Goal: Check status: Check status

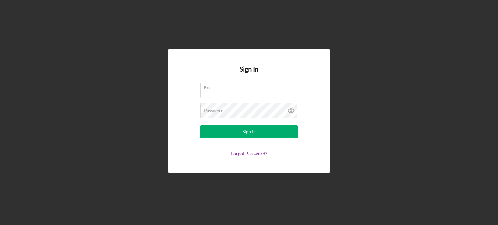
type input "[PERSON_NAME][EMAIL_ADDRESS][PERSON_NAME][DOMAIN_NAME]"
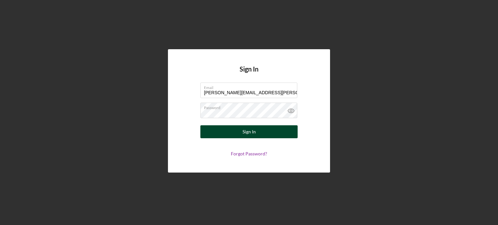
click at [233, 128] on button "Sign In" at bounding box center [249, 132] width 97 height 13
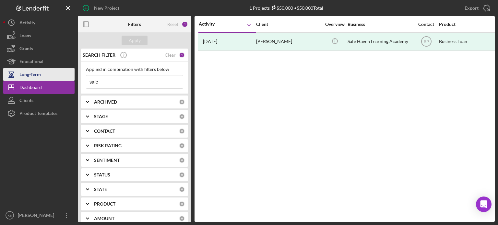
drag, startPoint x: 109, startPoint y: 83, endPoint x: 62, endPoint y: 77, distance: 46.8
click at [62, 77] on div "New Project 1 Projects $50,000 • $50,000 Total safe Export Icon/Export Filters …" at bounding box center [249, 111] width 492 height 222
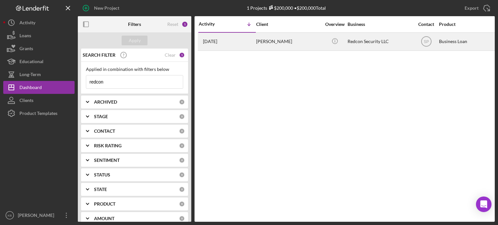
type input "redcon"
click at [273, 44] on div "[PERSON_NAME]" at bounding box center [288, 41] width 65 height 17
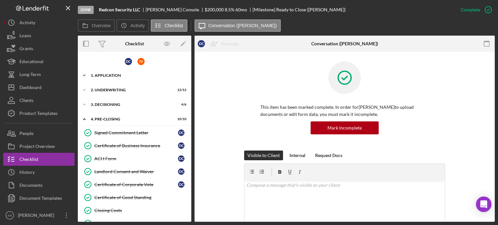
click at [104, 74] on div "1. Application" at bounding box center [137, 76] width 92 height 4
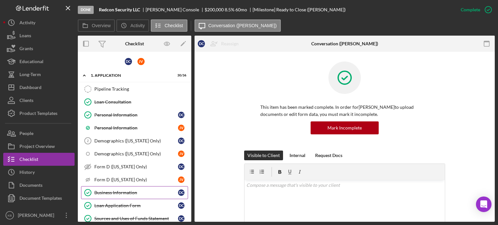
click at [111, 190] on div "Business Information" at bounding box center [136, 192] width 84 height 5
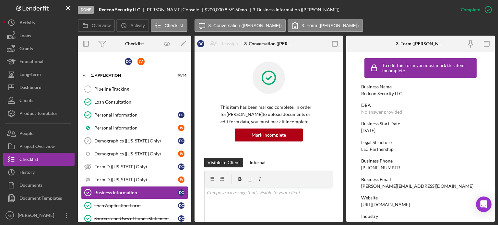
click at [493, 72] on form "To edit this form you must mark this item incomplete Business Name Redcon Secur…" at bounding box center [421, 137] width 149 height 170
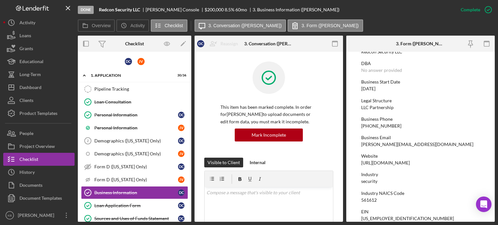
scroll to position [44, 0]
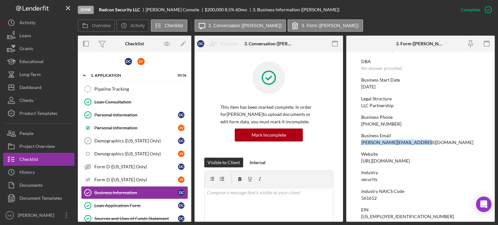
drag, startPoint x: 422, startPoint y: 143, endPoint x: 360, endPoint y: 144, distance: 61.3
click at [360, 144] on form "To edit this form you must mark this item incomplete Business Name Redcon Secur…" at bounding box center [421, 137] width 149 height 170
copy div "[PERSON_NAME][EMAIL_ADDRESS][DOMAIN_NAME]"
click at [455, 144] on div "Business Email [PERSON_NAME][EMAIL_ADDRESS][DOMAIN_NAME]" at bounding box center [420, 139] width 119 height 12
drag, startPoint x: 360, startPoint y: 134, endPoint x: 439, endPoint y: 163, distance: 83.8
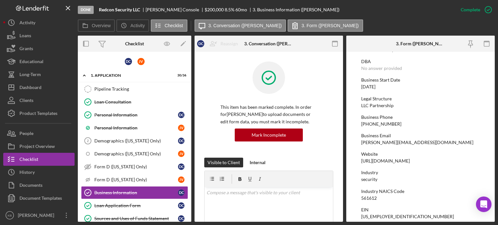
click at [439, 163] on form "To edit this form you must mark this item incomplete Business Name Redcon Secur…" at bounding box center [421, 137] width 149 height 170
copy div "Business Email [PERSON_NAME][EMAIL_ADDRESS][DOMAIN_NAME] Website [URL][DOMAIN_N…"
drag, startPoint x: 189, startPoint y: 85, endPoint x: 189, endPoint y: 78, distance: 7.8
click at [495, 92] on div "Done Redcon Security LLC [PERSON_NAME] $200,000 8.5 % 60 mo 3. Business Informa…" at bounding box center [249, 112] width 498 height 225
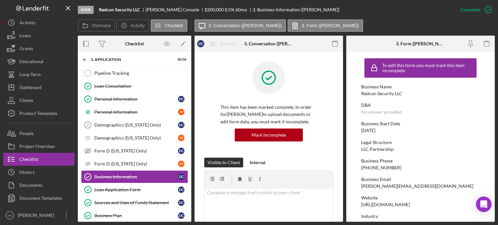
scroll to position [17, 0]
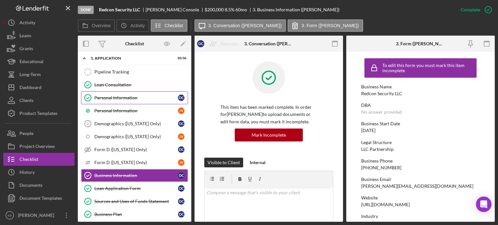
click at [110, 96] on div "Personal Information" at bounding box center [136, 97] width 84 height 5
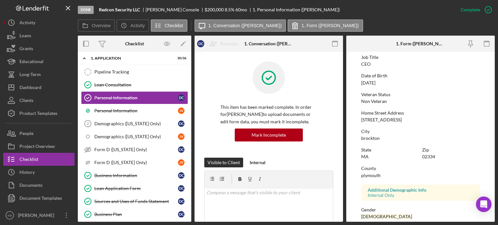
scroll to position [138, 0]
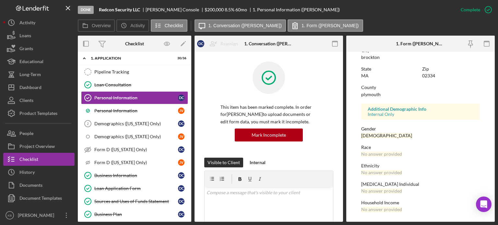
click at [190, 91] on div "D C J V Icon/Expander 1. Application 30 / 36 Pipeline Tracking Pipeline Trackin…" at bounding box center [135, 137] width 114 height 170
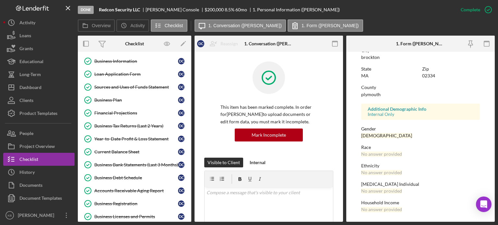
scroll to position [108, 0]
